Goal: Transaction & Acquisition: Purchase product/service

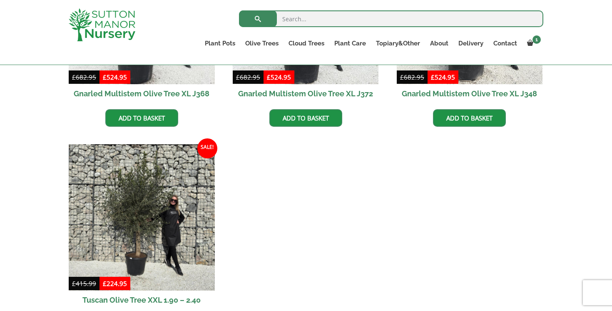
scroll to position [641, 0]
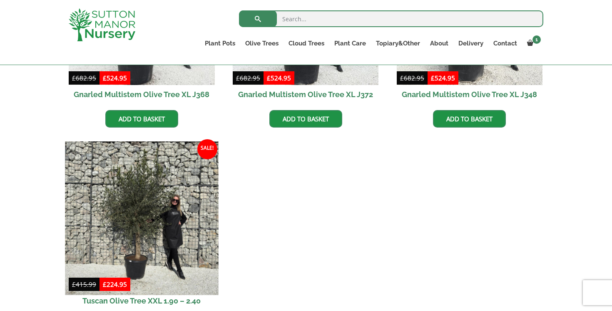
click at [193, 199] on img at bounding box center [141, 217] width 153 height 153
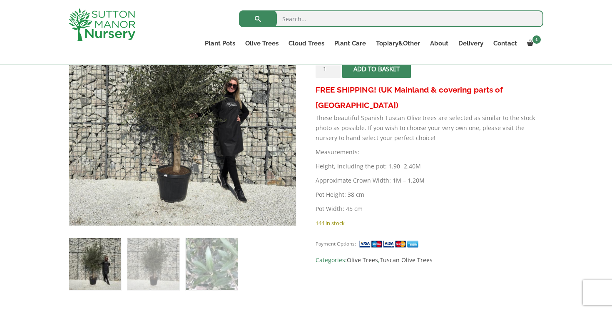
scroll to position [191, 0]
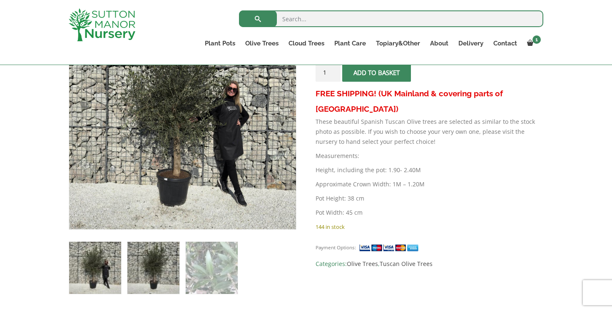
click at [155, 255] on img at bounding box center [153, 268] width 52 height 52
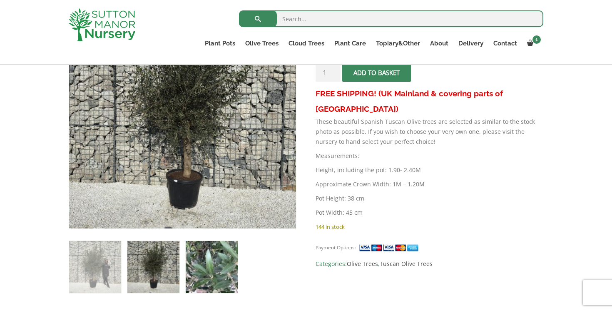
click at [196, 252] on img at bounding box center [212, 267] width 52 height 52
